Goal: Navigation & Orientation: Find specific page/section

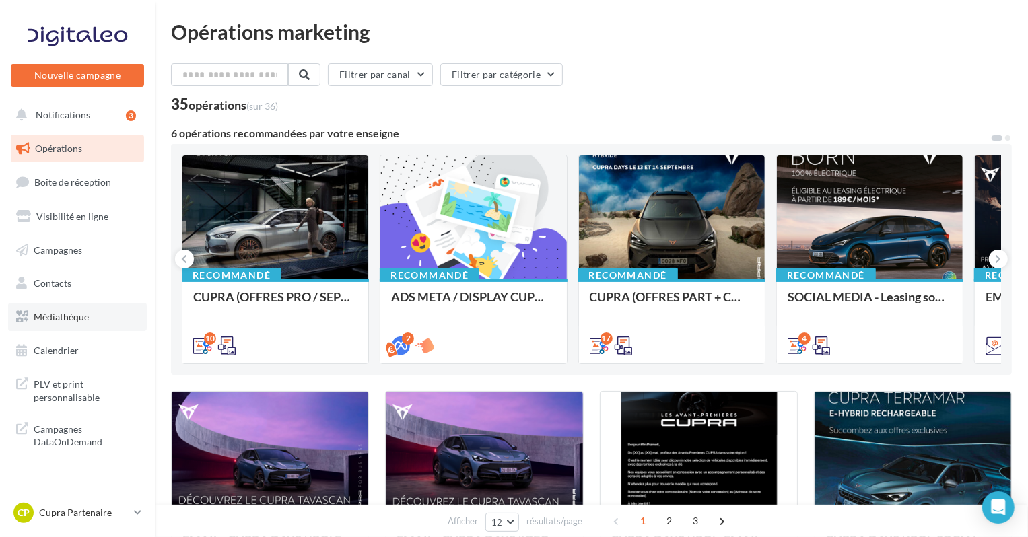
click at [82, 315] on span "Médiathèque" at bounding box center [61, 316] width 55 height 11
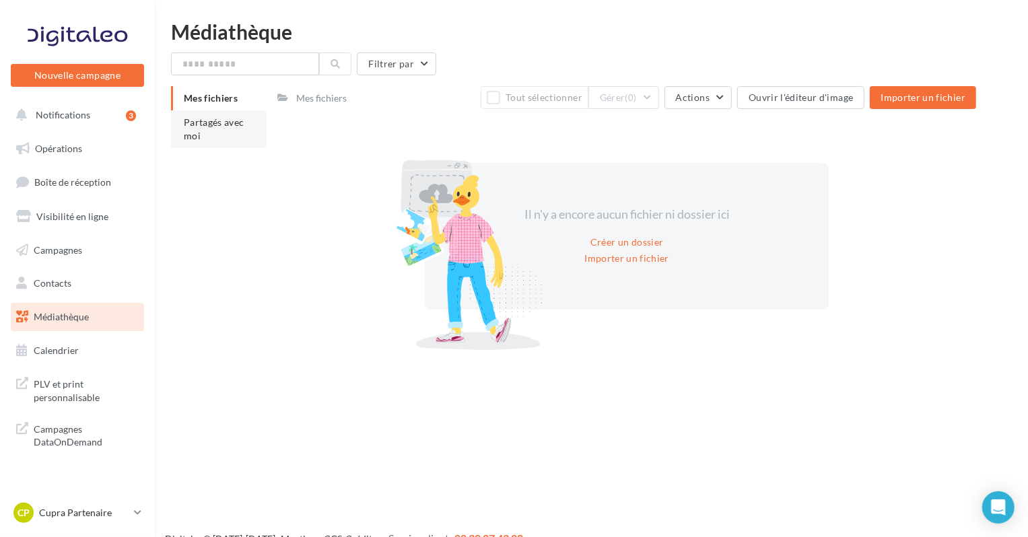
click at [244, 133] on li "Partagés avec moi" at bounding box center [219, 129] width 96 height 38
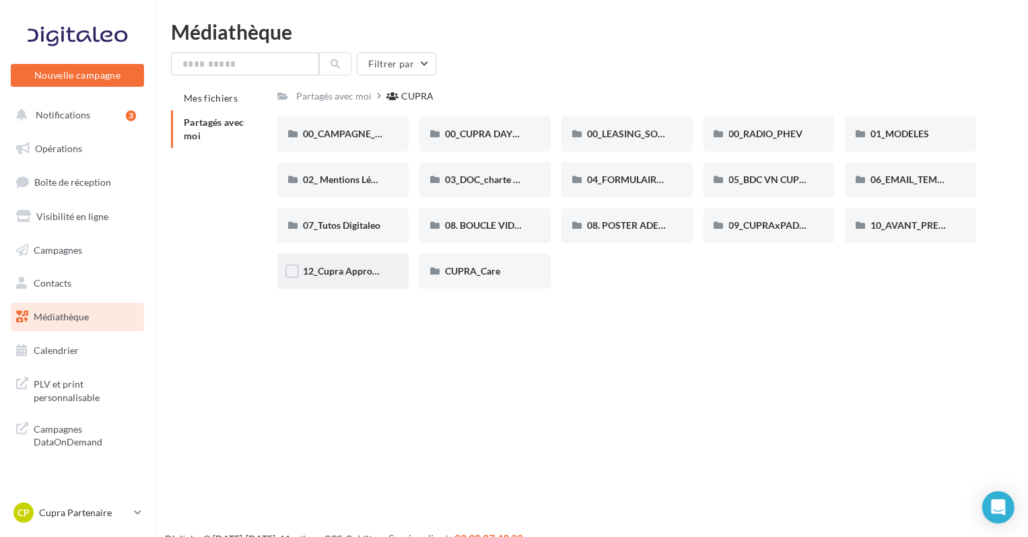
click at [377, 274] on span "12_Cupra Approved_OCCASIONS_GARANTIES" at bounding box center [402, 270] width 199 height 11
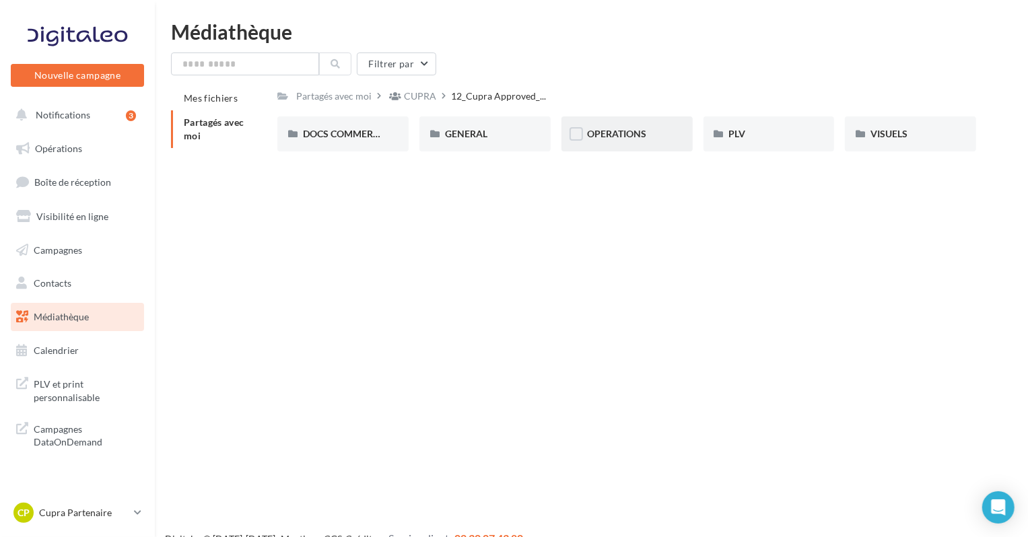
click at [626, 126] on div "OPERATIONS" at bounding box center [627, 133] width 131 height 35
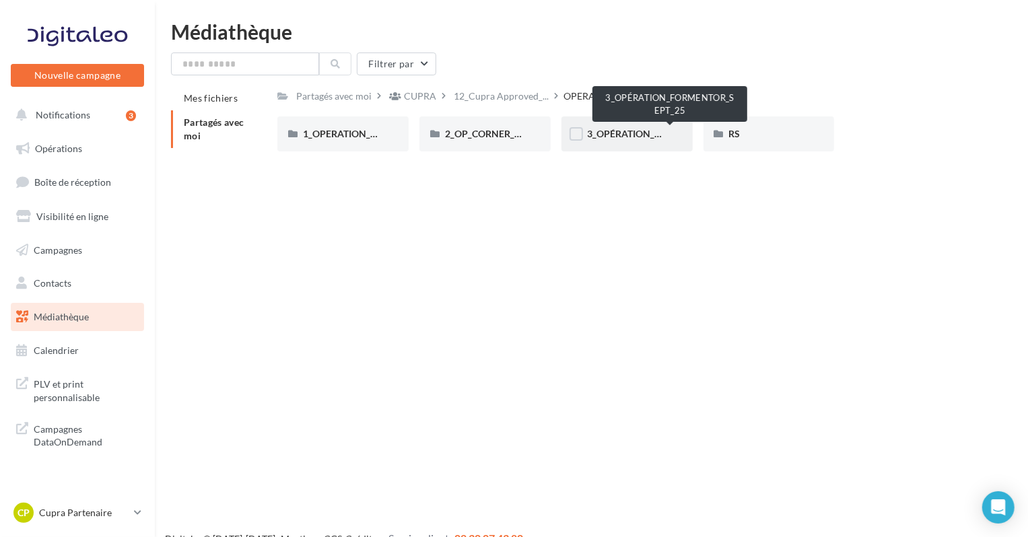
click at [649, 135] on span "3_OPÉRATION_FORMENTOR_SEPT_25" at bounding box center [670, 133] width 167 height 11
